Goal: Task Accomplishment & Management: Complete application form

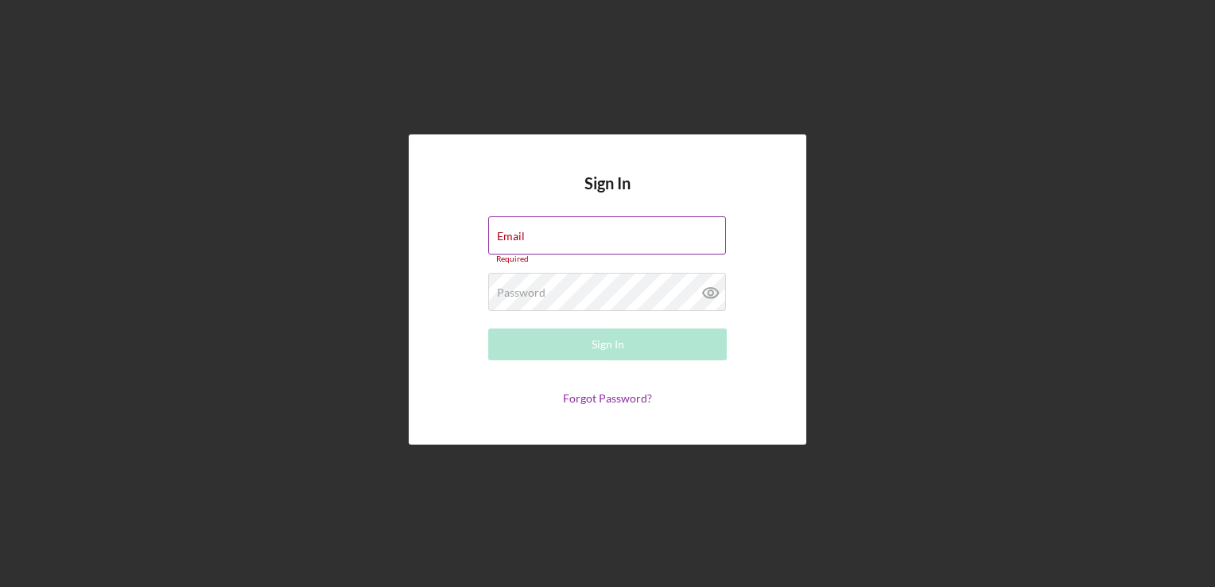
click at [499, 230] on label "Email" at bounding box center [511, 236] width 28 height 13
click at [499, 227] on input "Email" at bounding box center [607, 235] width 238 height 38
type input "[EMAIL_ADDRESS][DOMAIN_NAME]"
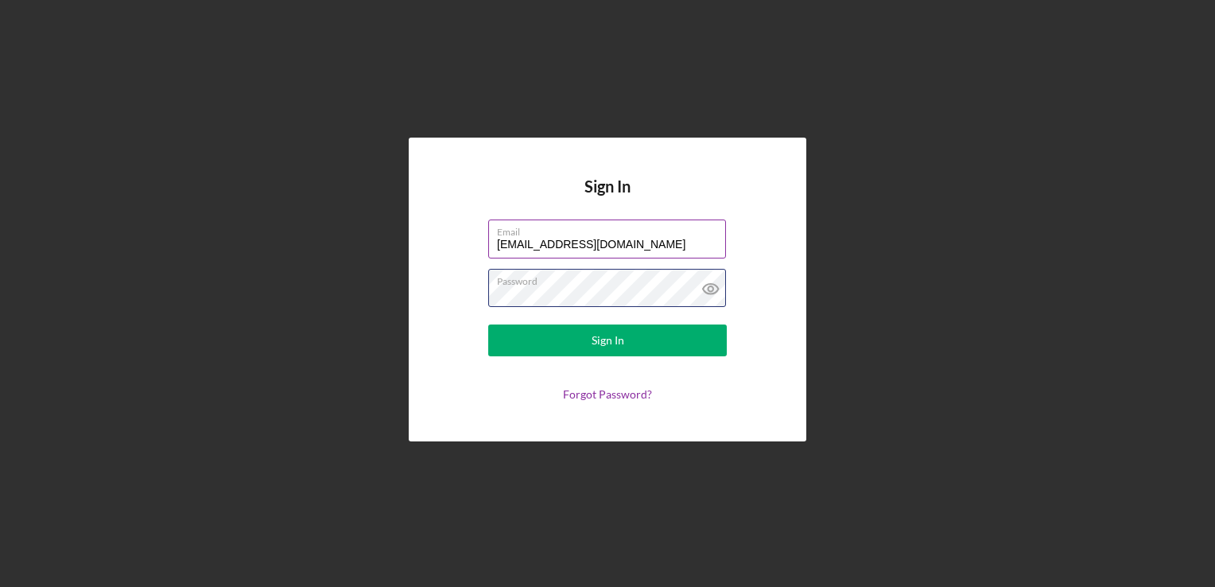
click at [488, 324] on button "Sign In" at bounding box center [607, 340] width 239 height 32
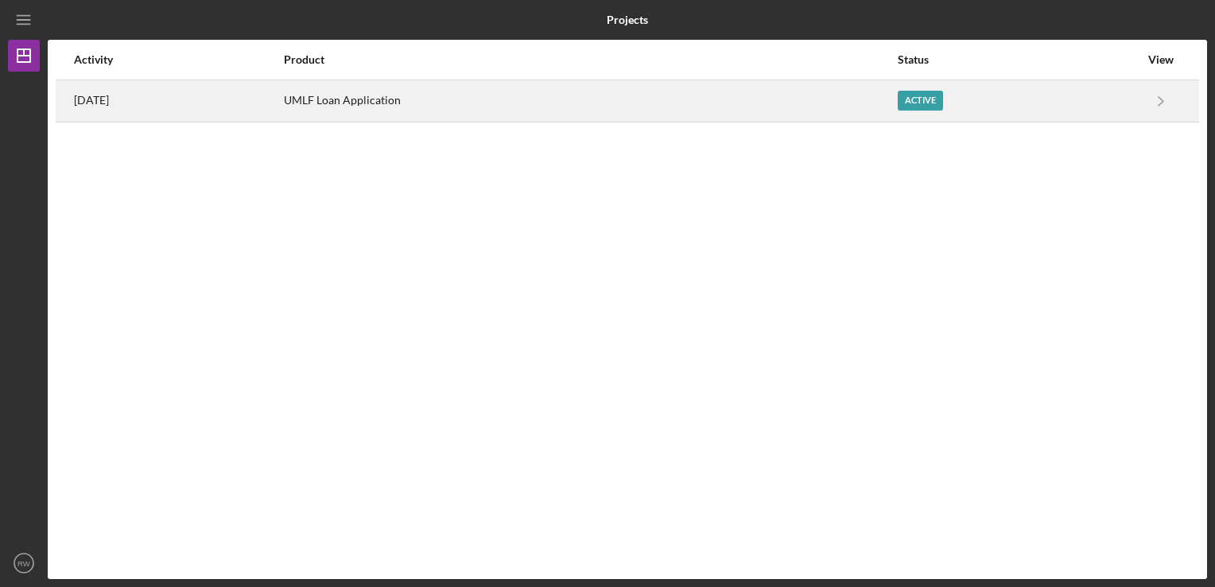
click at [282, 93] on div "[DATE]" at bounding box center [178, 101] width 208 height 40
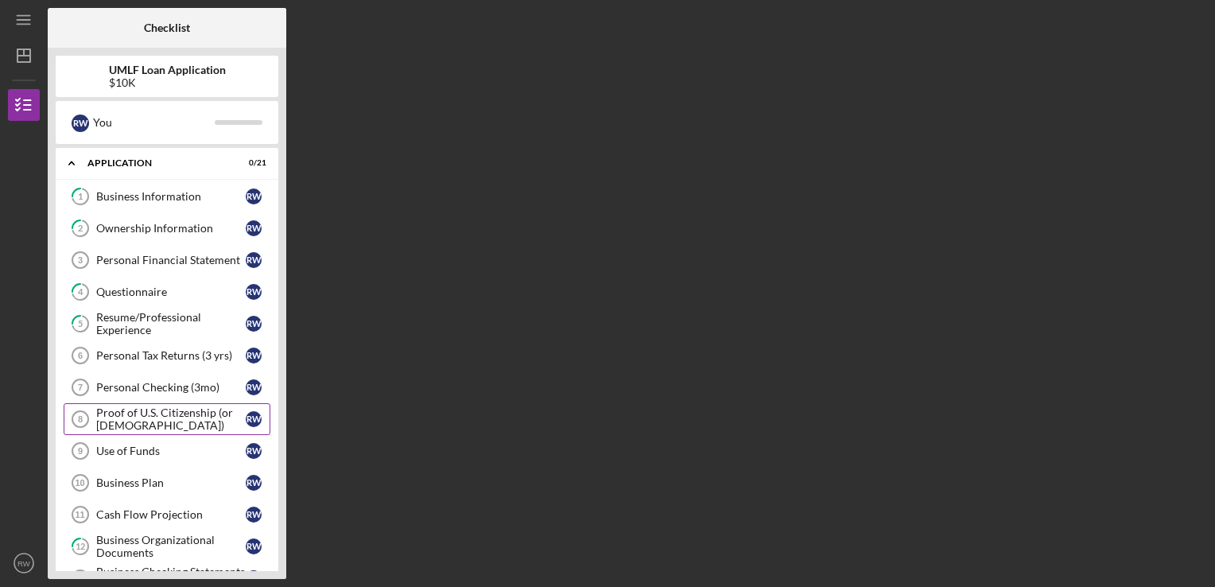
click at [145, 421] on div "Proof of U.S. Citizenship (or [DEMOGRAPHIC_DATA])" at bounding box center [170, 418] width 149 height 25
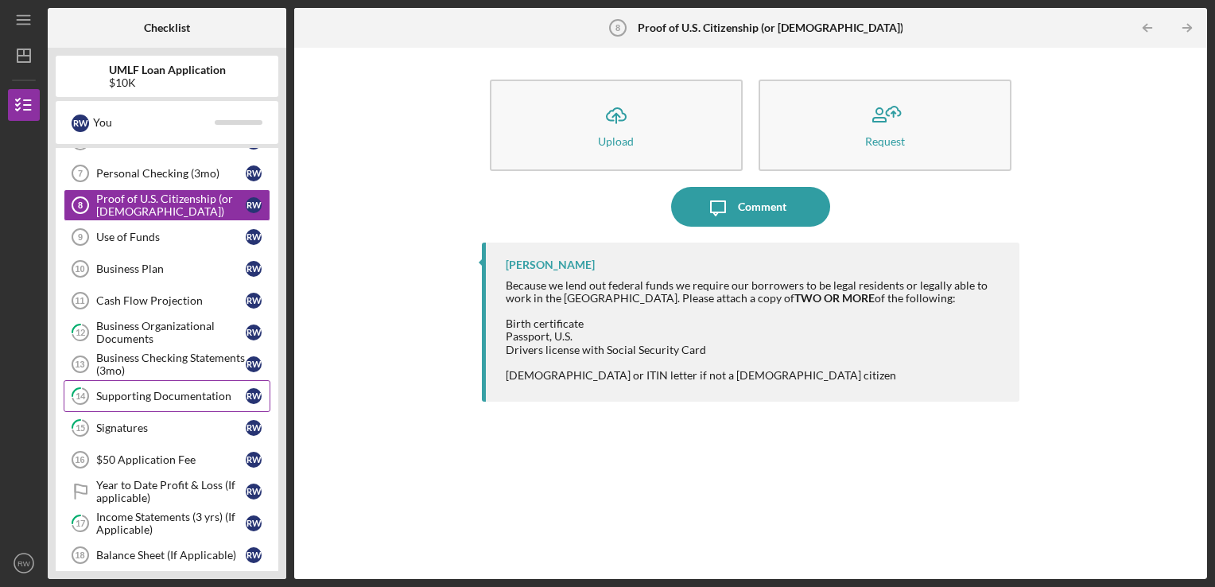
scroll to position [239, 0]
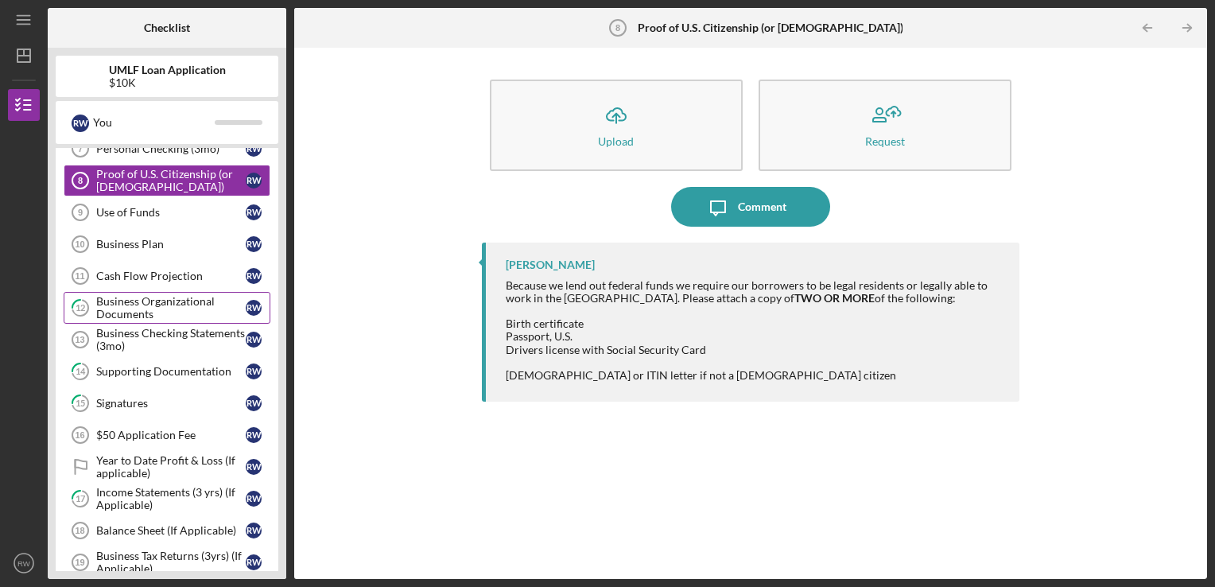
click at [153, 292] on link "12 Business Organizational Documents R W" at bounding box center [167, 308] width 207 height 32
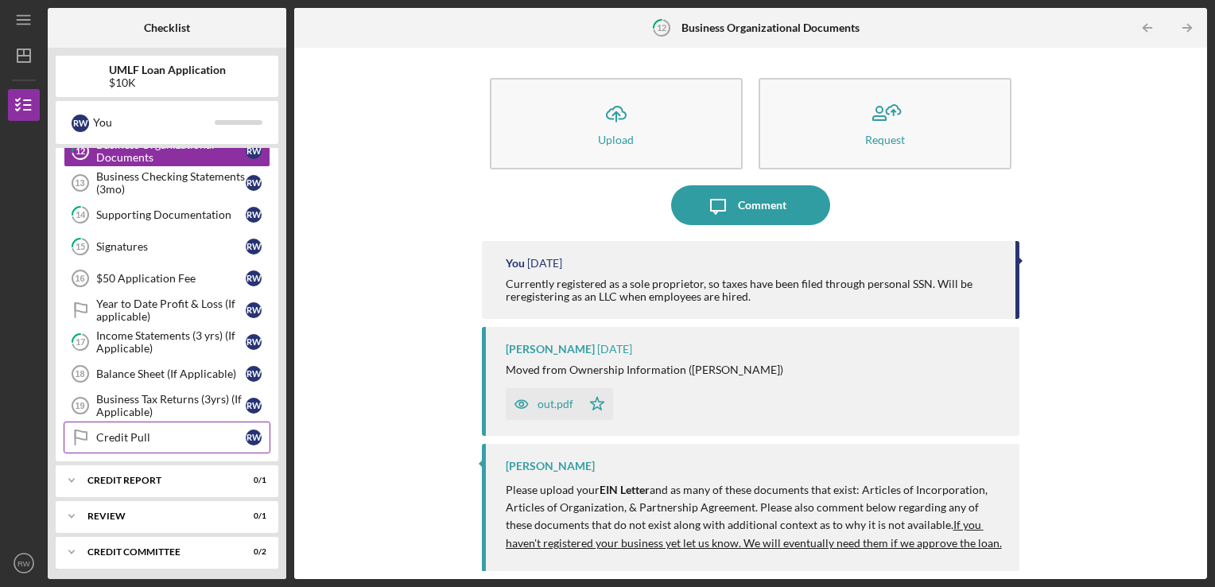
scroll to position [398, 0]
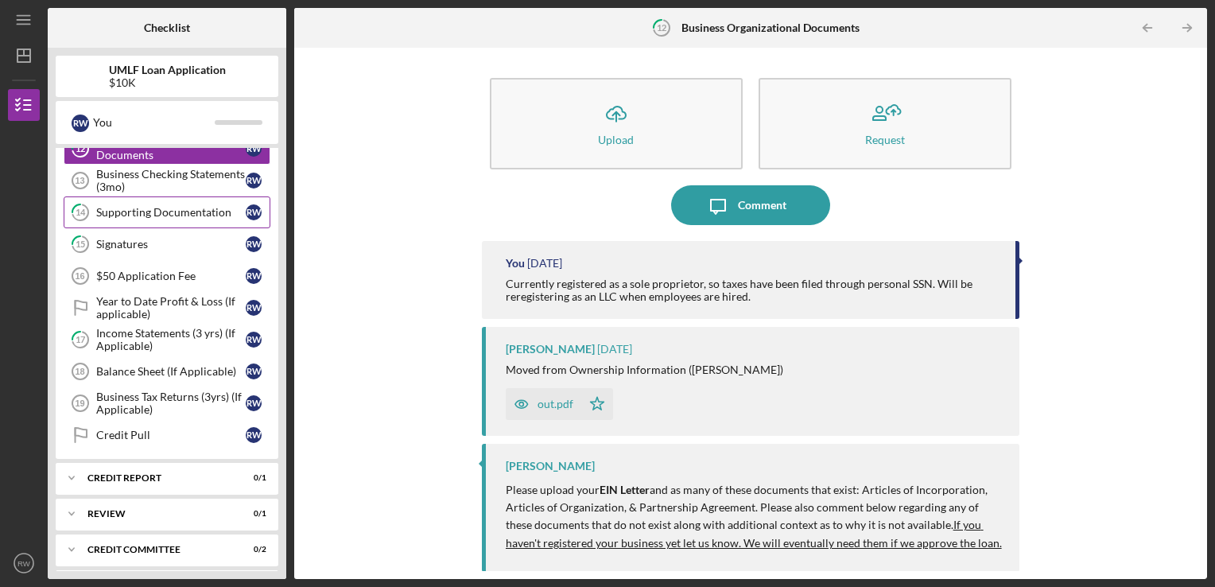
click at [149, 215] on link "14 Supporting Documentation R W" at bounding box center [167, 212] width 207 height 32
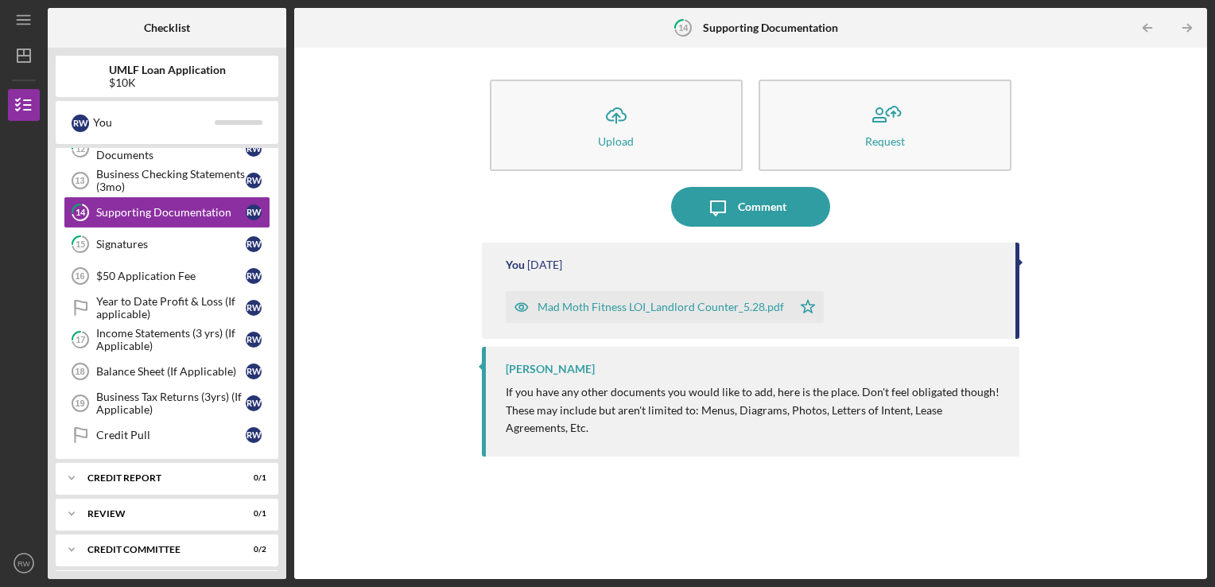
drag, startPoint x: 639, startPoint y: 304, endPoint x: 620, endPoint y: 301, distance: 19.3
click at [620, 301] on div "Mad Moth Fitness LOI_Landlord Counter_5.28.pdf" at bounding box center [660, 307] width 246 height 13
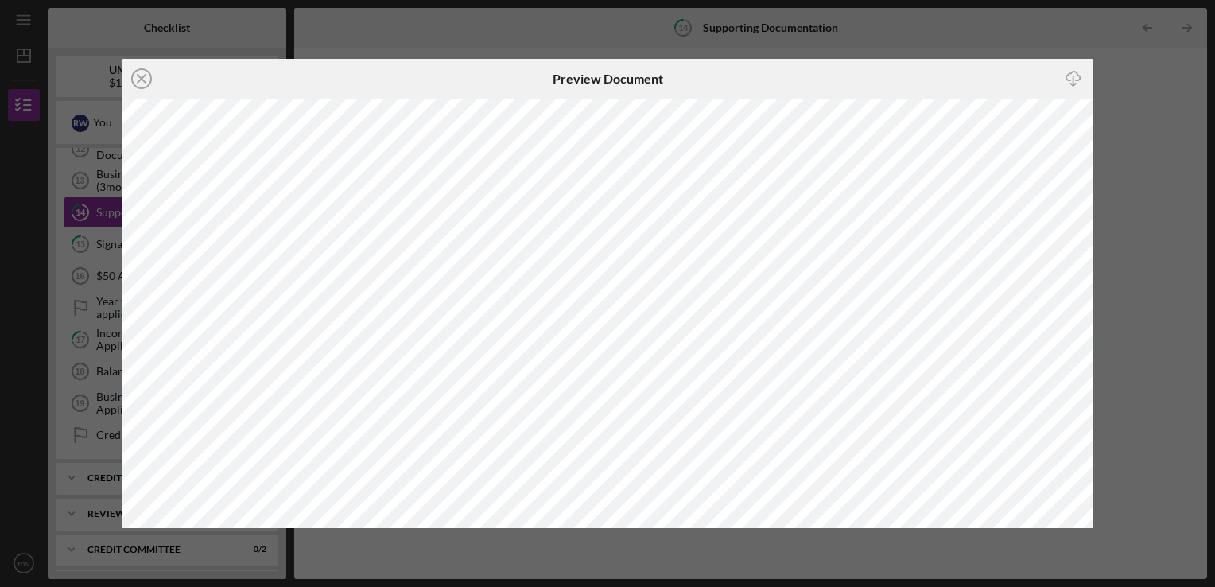
click at [138, 75] on icon "Icon/Close" at bounding box center [142, 79] width 40 height 40
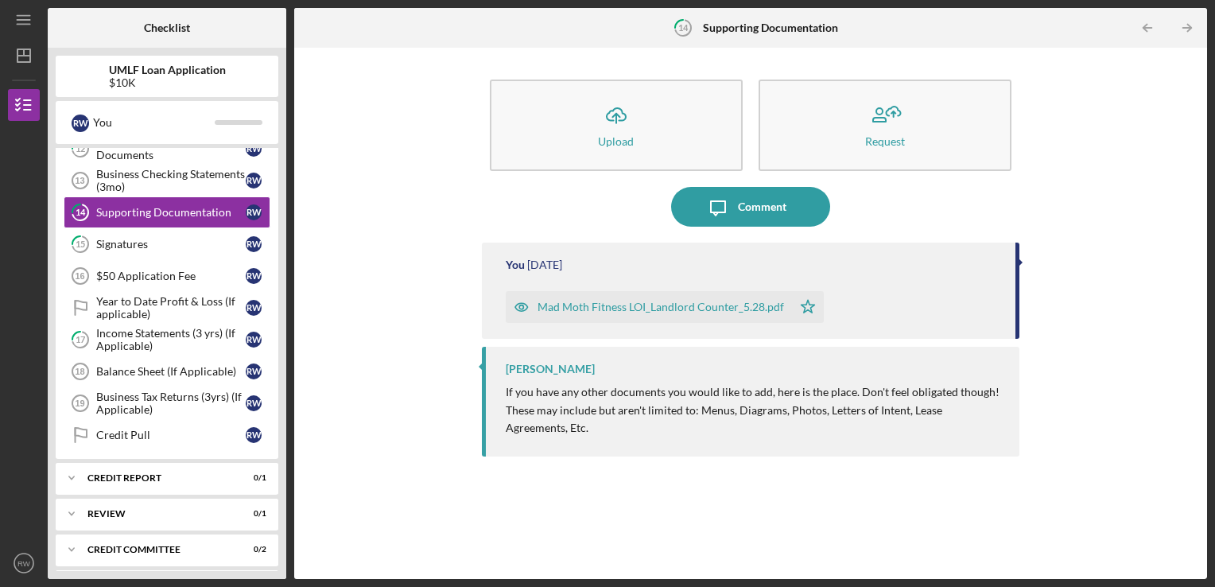
click at [1012, 300] on div "You [DATE] Mad Moth Fitness LOI_Landlord Counter_5.28.pdf Icon/Star" at bounding box center [751, 290] width 538 height 96
click at [1022, 278] on div "Icon/Upload Upload Request Icon/Message Comment You [DATE] Mad Moth Fitness LOI…" at bounding box center [750, 313] width 897 height 515
click at [903, 275] on div "You [DATE] Mad Moth Fitness LOI_Landlord Counter_5.28.pdf Icon/Star" at bounding box center [751, 290] width 538 height 96
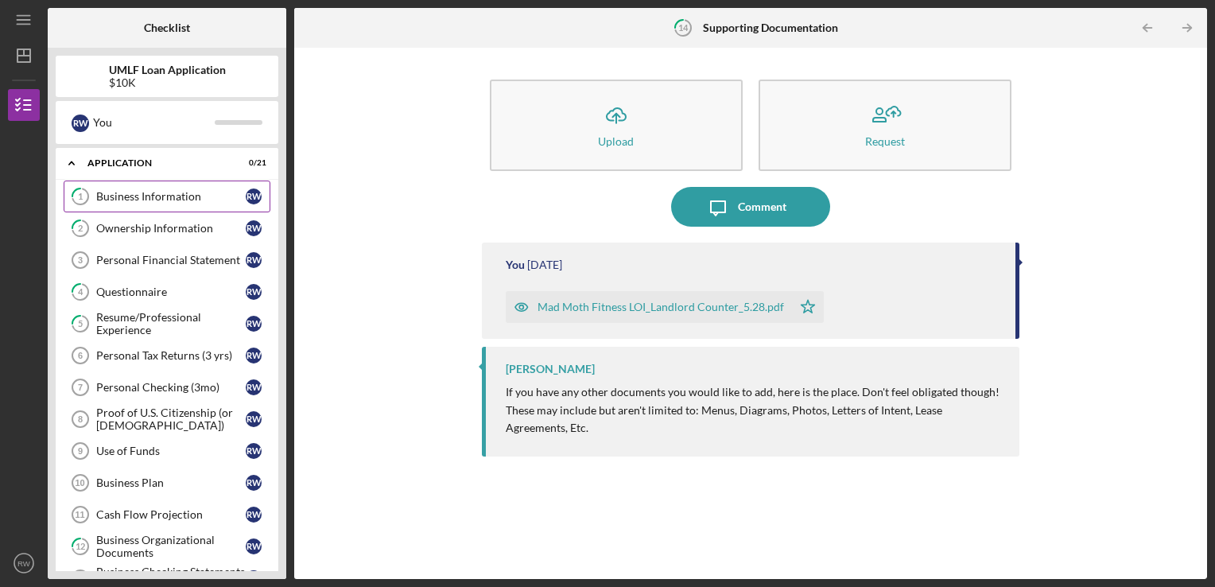
click at [107, 187] on link "1 Business Information R W" at bounding box center [167, 196] width 207 height 32
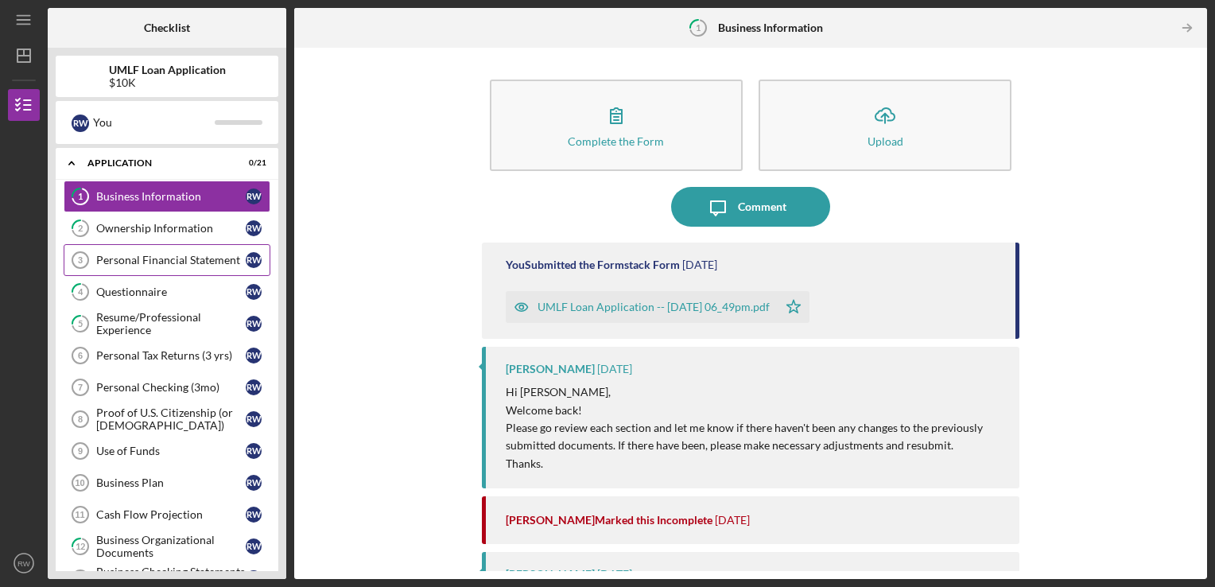
click at [126, 259] on div "Personal Financial Statement" at bounding box center [170, 260] width 149 height 13
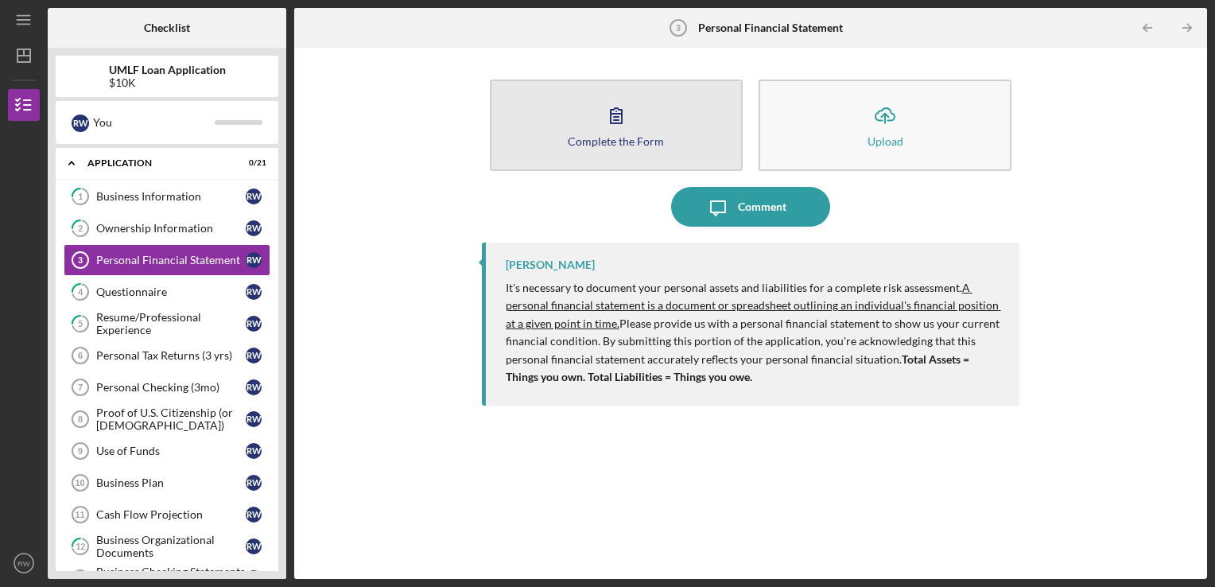
click at [617, 136] on div "Complete the Form" at bounding box center [616, 141] width 96 height 12
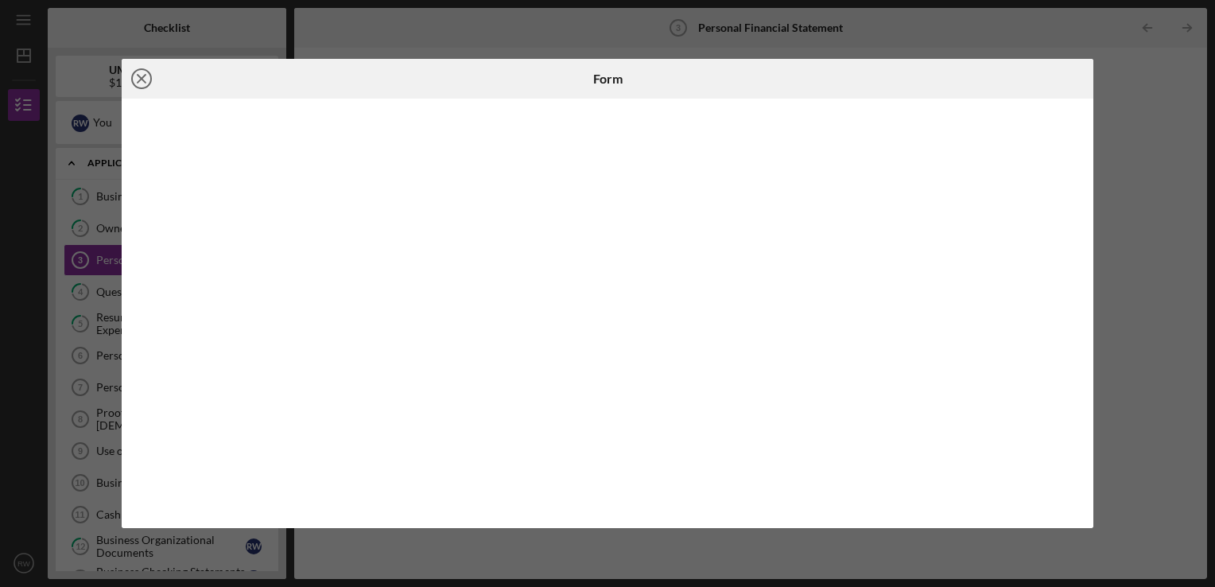
click at [146, 79] on icon "Icon/Close" at bounding box center [142, 79] width 40 height 40
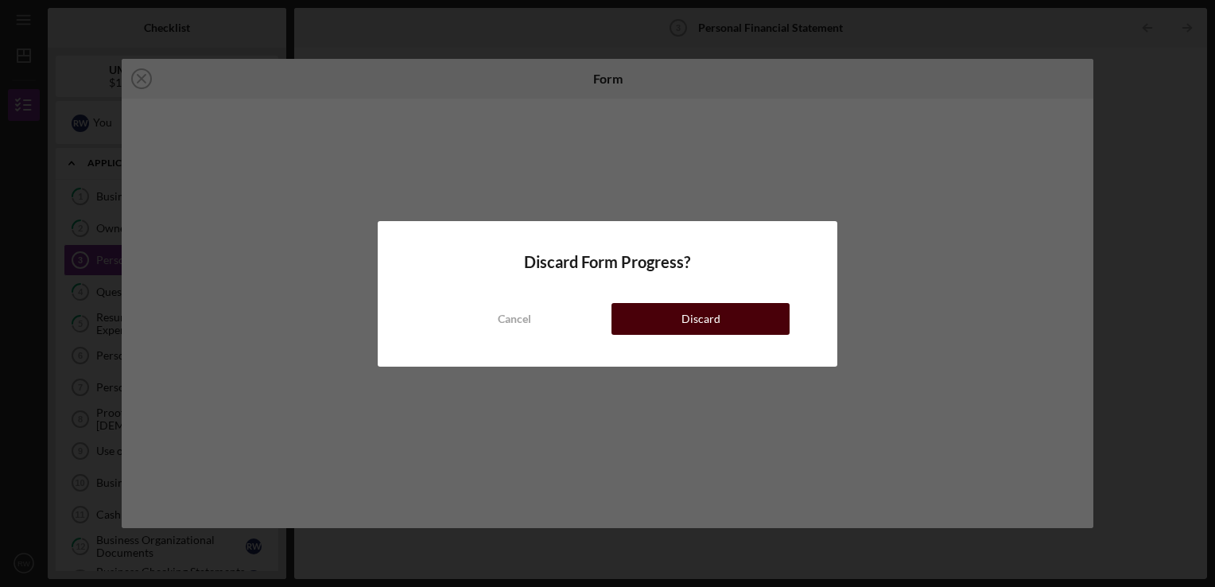
click at [652, 317] on button "Discard" at bounding box center [700, 319] width 178 height 32
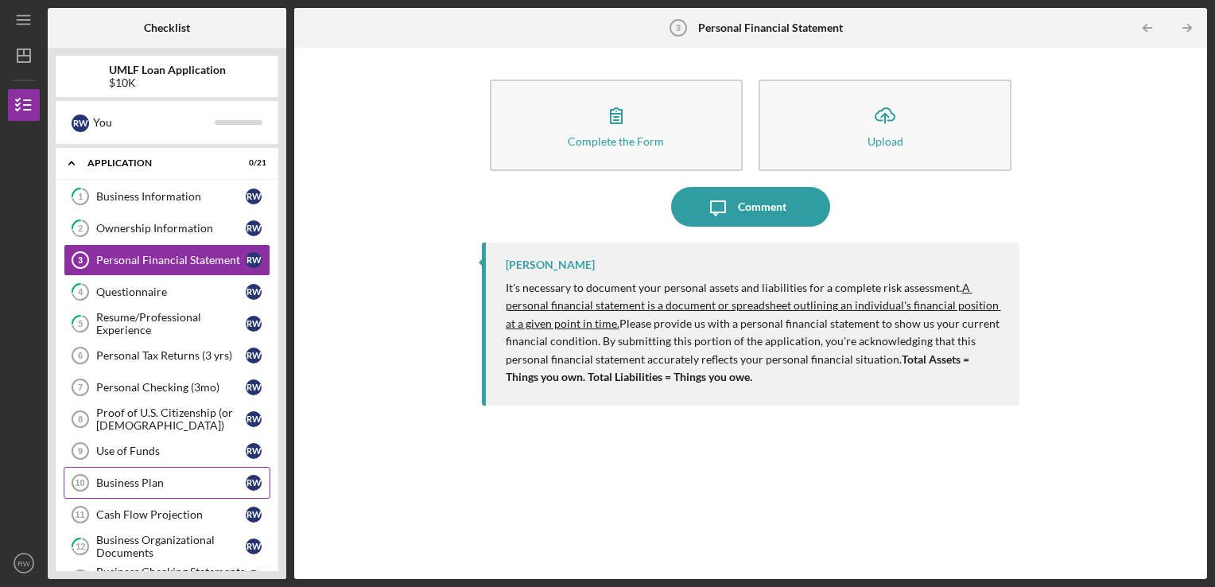
click at [130, 476] on div "Business Plan" at bounding box center [170, 482] width 149 height 13
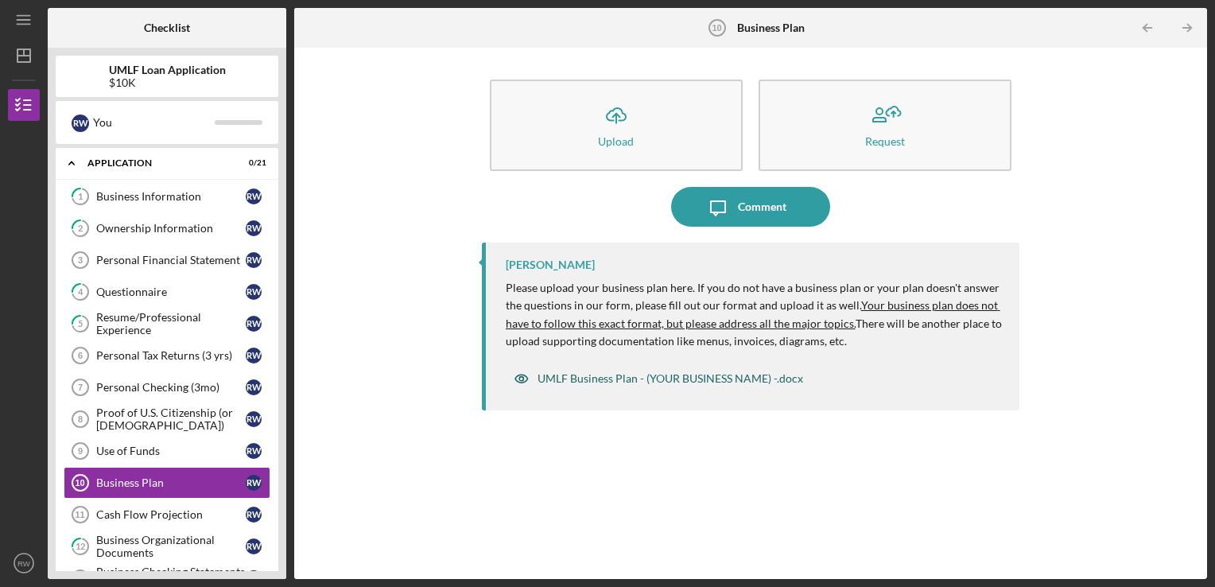
click at [643, 383] on div "UMLF Business Plan - (YOUR BUSINESS NAME) -.docx" at bounding box center [670, 378] width 266 height 13
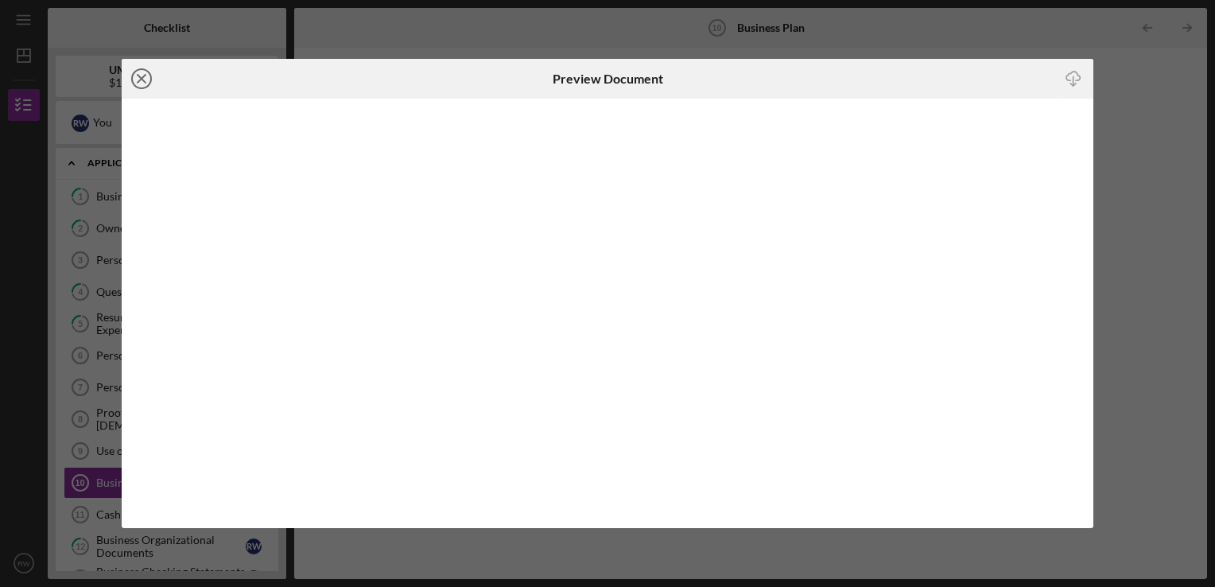
click at [135, 86] on circle at bounding box center [141, 78] width 19 height 19
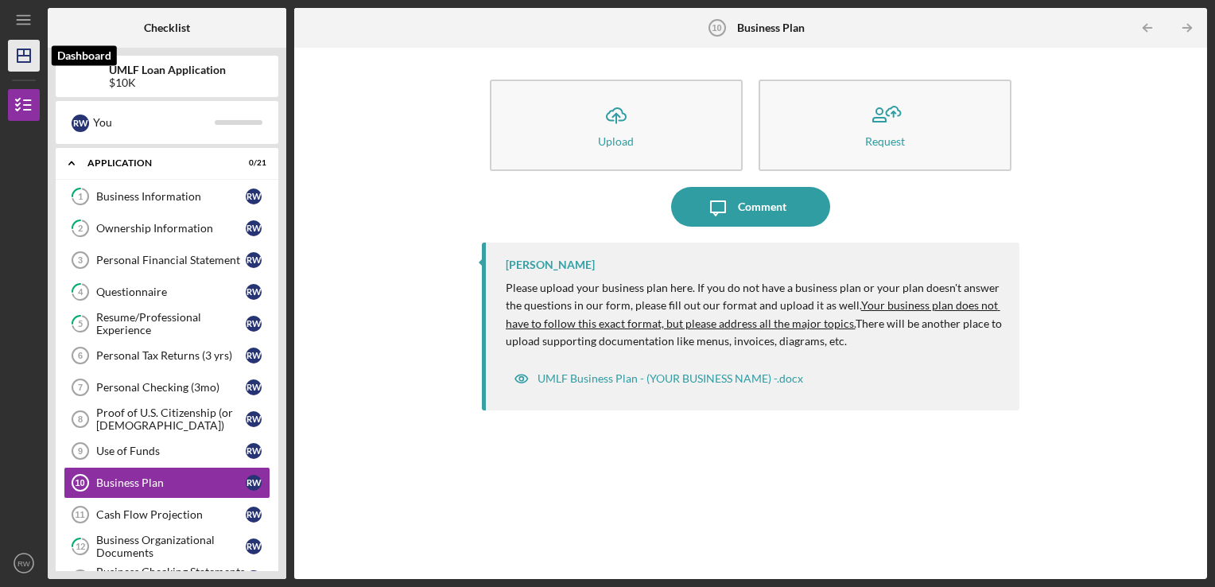
click at [8, 54] on icon "Icon/Dashboard" at bounding box center [24, 56] width 40 height 40
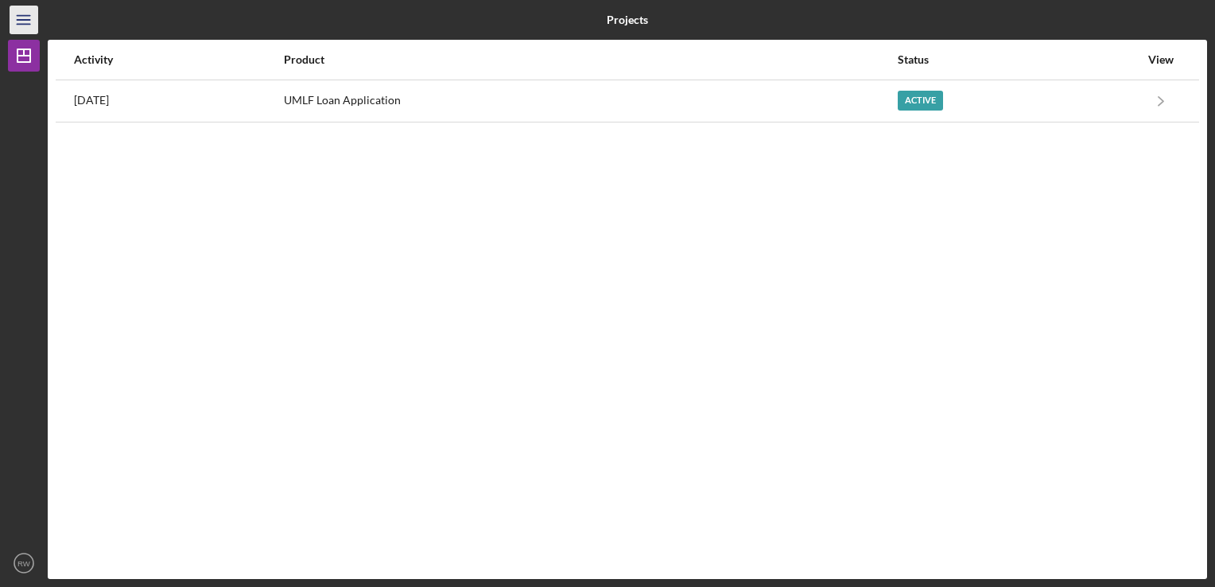
click at [13, 21] on icon "Icon/Menu" at bounding box center [24, 20] width 36 height 36
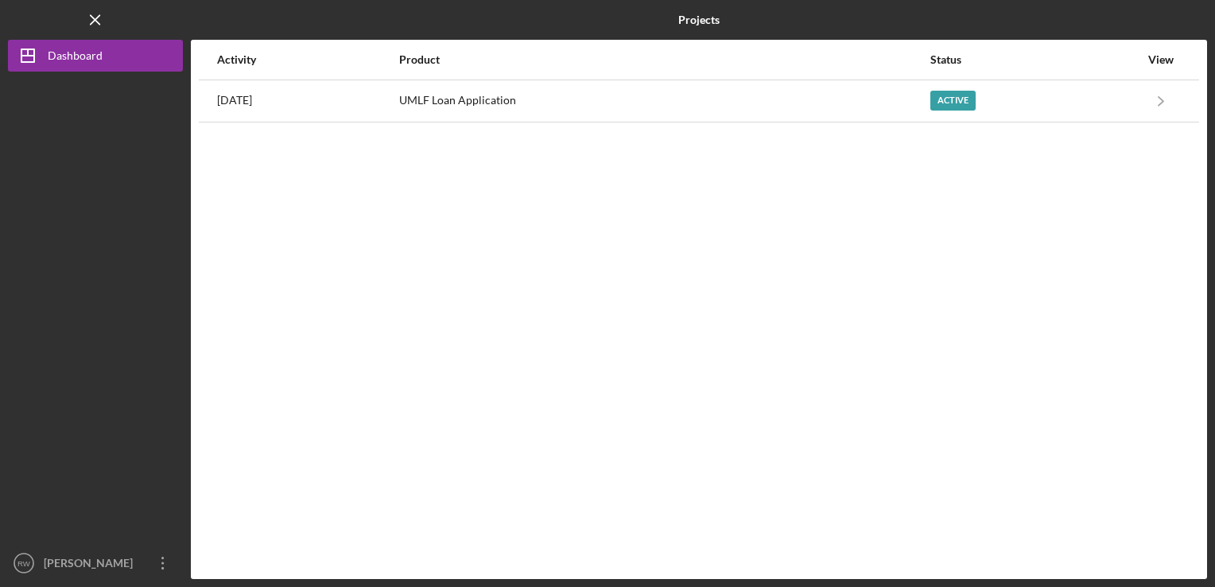
click at [13, 21] on div "Logo-Reversed Created with Sketch. Icon/Menu Close" at bounding box center [95, 20] width 175 height 40
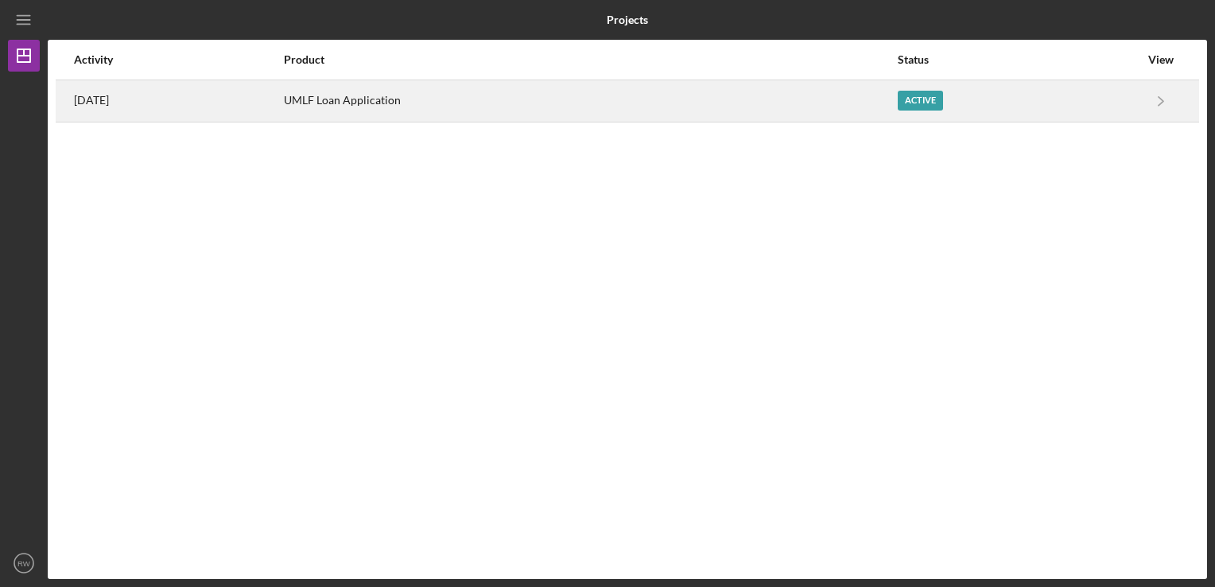
click at [282, 109] on div "[DATE]" at bounding box center [178, 101] width 208 height 40
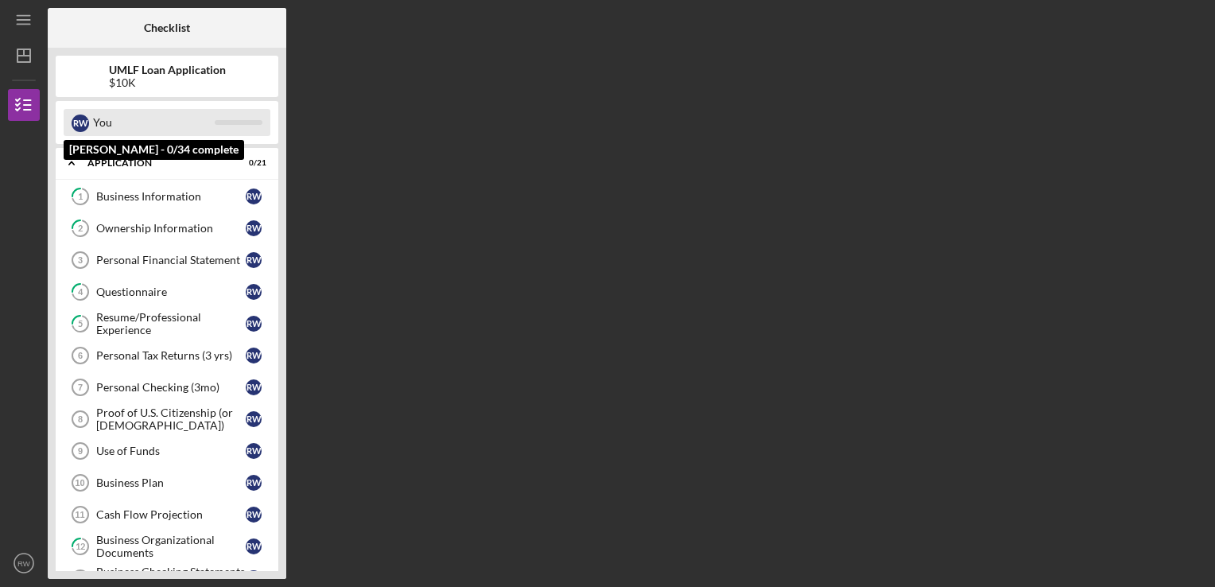
click at [194, 129] on div "You" at bounding box center [154, 122] width 122 height 27
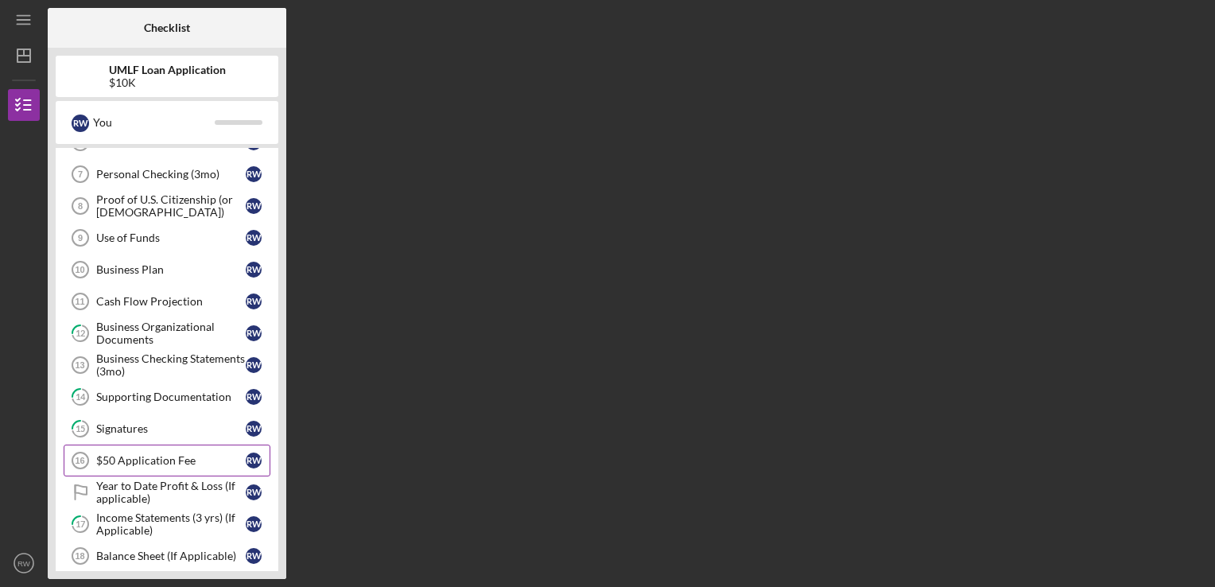
scroll to position [239, 0]
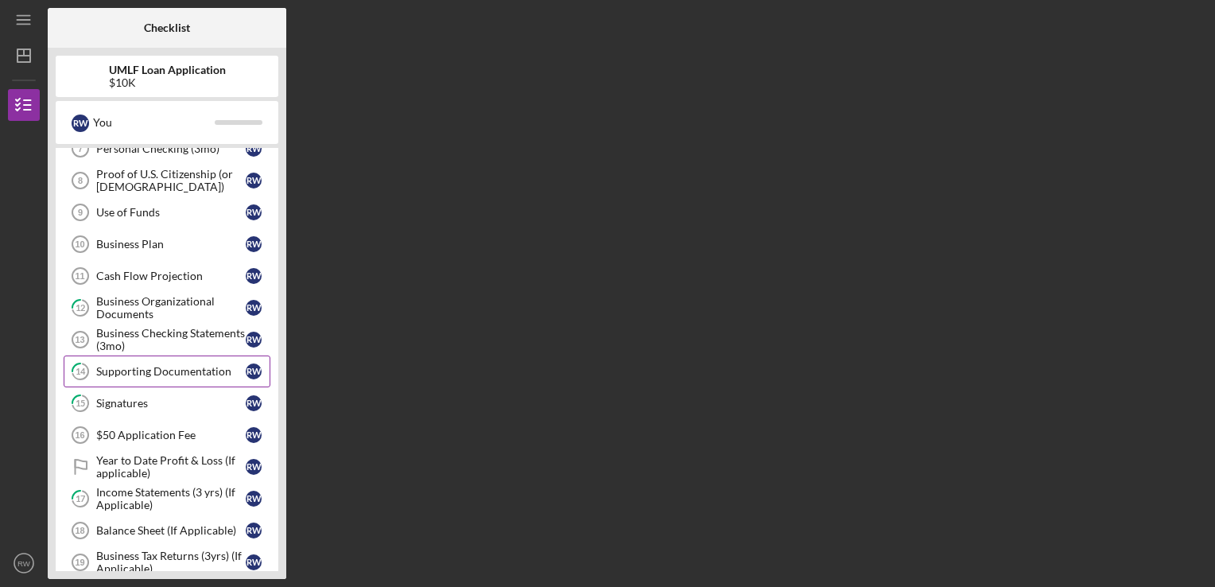
click at [123, 373] on div "Supporting Documentation" at bounding box center [170, 371] width 149 height 13
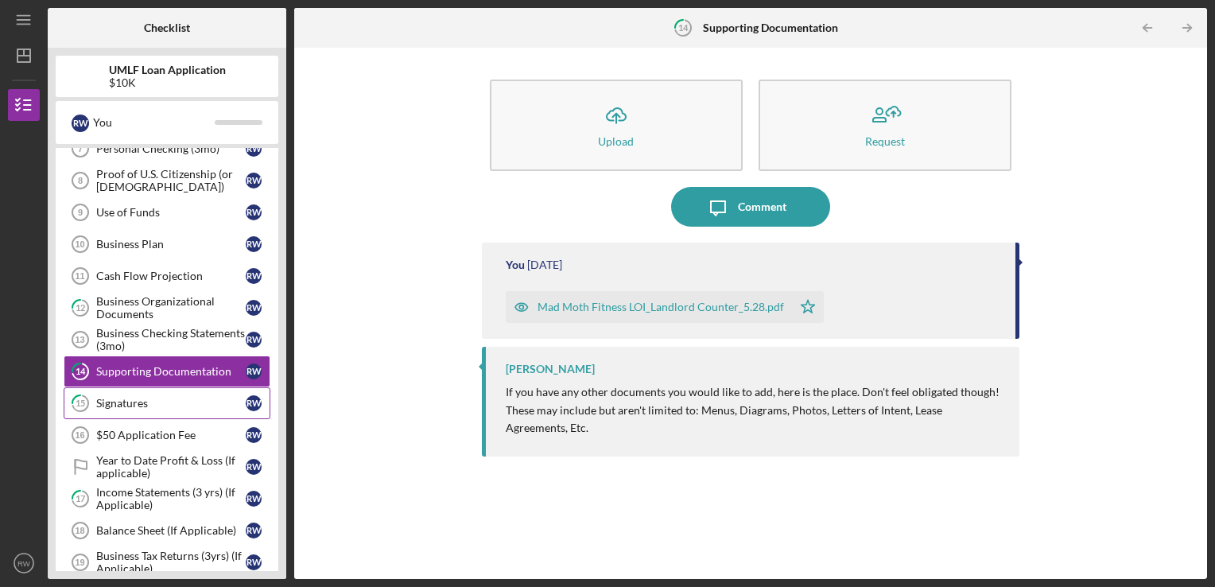
click at [121, 398] on div "Signatures" at bounding box center [170, 403] width 149 height 13
